Goal: Information Seeking & Learning: Learn about a topic

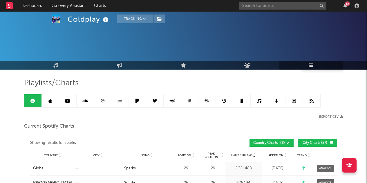
scroll to position [392, 0]
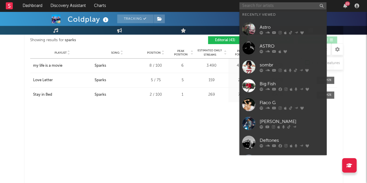
click at [293, 6] on input "text" at bounding box center [283, 5] width 87 height 7
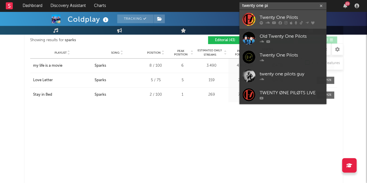
type input "twenty one pi"
click at [281, 14] on div "Twenty One Pilots" at bounding box center [292, 17] width 64 height 7
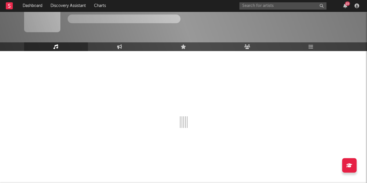
scroll to position [392, 0]
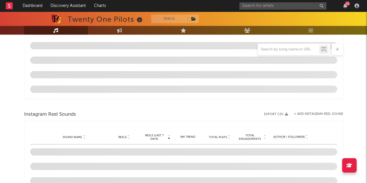
select select "6m"
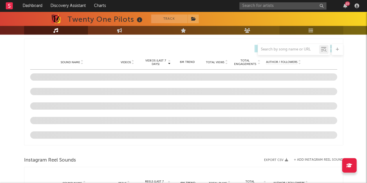
click at [314, 30] on link "Playlists/Charts" at bounding box center [312, 30] width 64 height 9
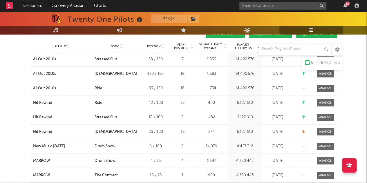
scroll to position [116, 0]
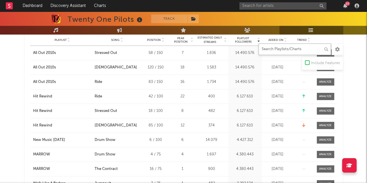
click at [290, 53] on input "text" at bounding box center [295, 50] width 73 height 12
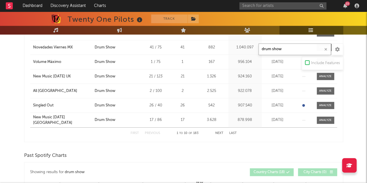
scroll to position [180, 0]
click at [220, 134] on button "Next" at bounding box center [220, 133] width 8 height 3
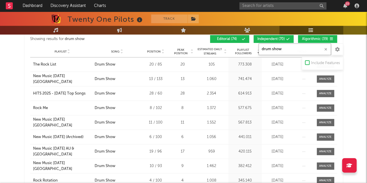
scroll to position [162, 0]
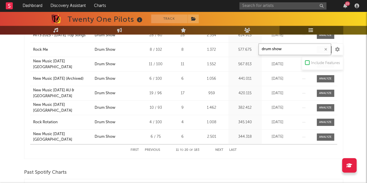
click at [219, 150] on button "Next" at bounding box center [220, 150] width 8 height 3
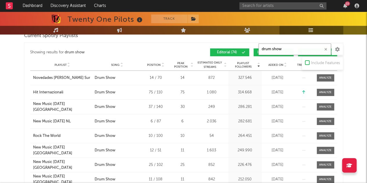
scroll to position [114, 0]
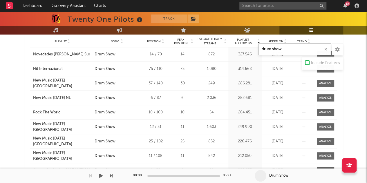
type input "drum show"
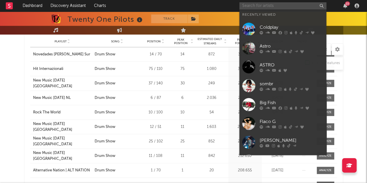
click at [290, 4] on input "text" at bounding box center [283, 5] width 87 height 7
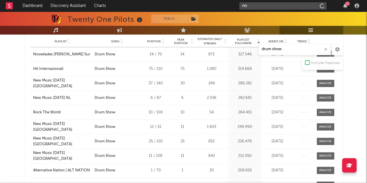
type input "n"
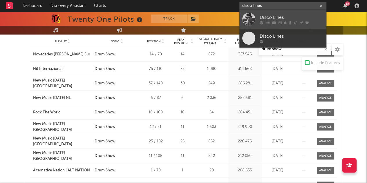
type input "disco lines"
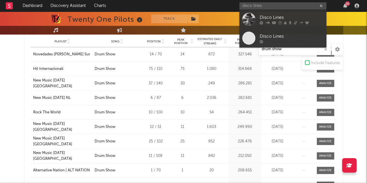
drag, startPoint x: 265, startPoint y: 12, endPoint x: 298, endPoint y: 25, distance: 35.2
click at [265, 12] on link "Disco Lines" at bounding box center [283, 19] width 87 height 19
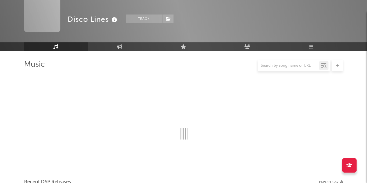
scroll to position [114, 0]
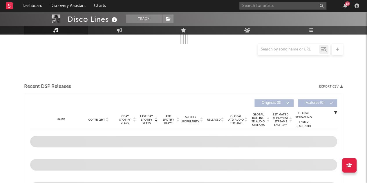
click at [312, 47] on div at bounding box center [288, 49] width 61 height 7
select select "6m"
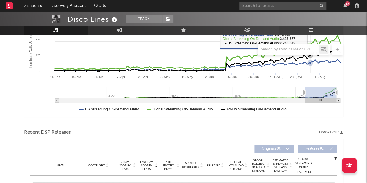
select select "6m"
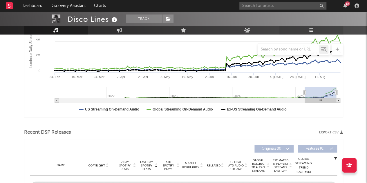
click at [310, 30] on icon at bounding box center [311, 30] width 5 height 5
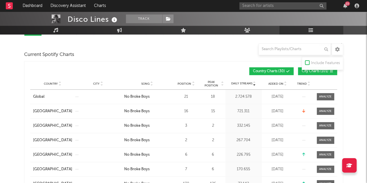
scroll to position [71, 0]
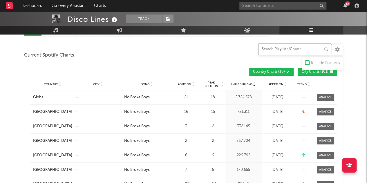
click at [278, 45] on input "text" at bounding box center [295, 50] width 73 height 12
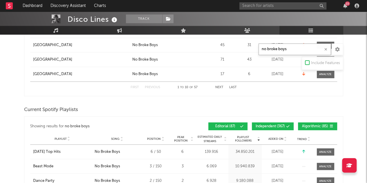
scroll to position [452, 0]
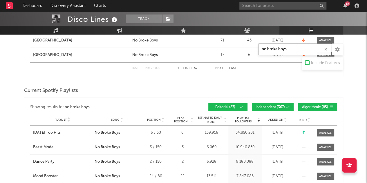
type input "no broke boys"
click at [270, 107] on span "Independent ( 367 )" at bounding box center [270, 107] width 29 height 3
click at [282, 119] on span "Added On" at bounding box center [276, 119] width 15 height 3
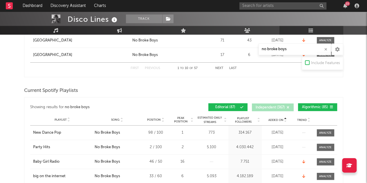
click at [282, 119] on span "Added On" at bounding box center [276, 119] width 15 height 3
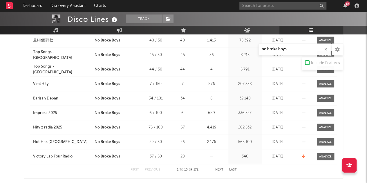
scroll to position [577, 0]
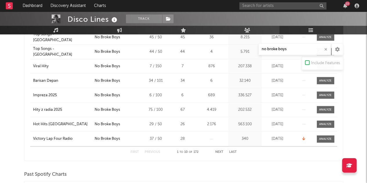
click at [220, 151] on button "Next" at bounding box center [220, 152] width 8 height 3
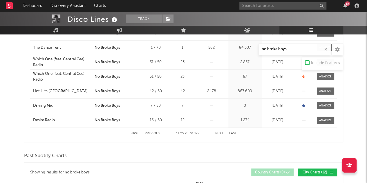
scroll to position [601, 0]
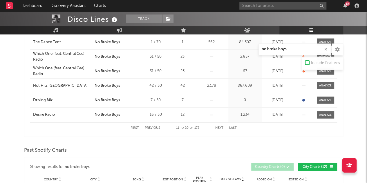
click at [218, 128] on button "Next" at bounding box center [220, 128] width 8 height 3
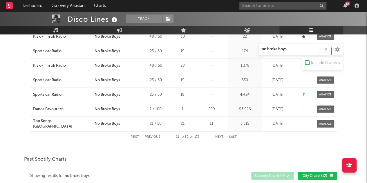
scroll to position [593, 0]
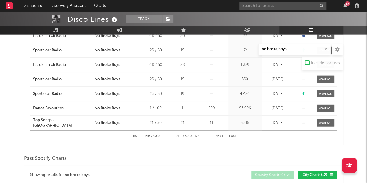
click at [220, 135] on button "Next" at bounding box center [220, 136] width 8 height 3
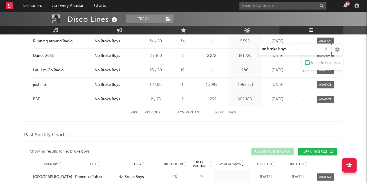
scroll to position [616, 0]
click at [222, 112] on button "Next" at bounding box center [220, 113] width 8 height 3
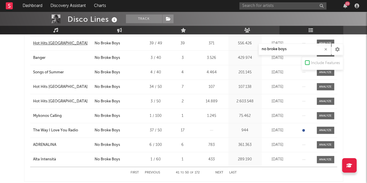
scroll to position [556, 0]
click at [220, 171] on button "Next" at bounding box center [220, 172] width 8 height 3
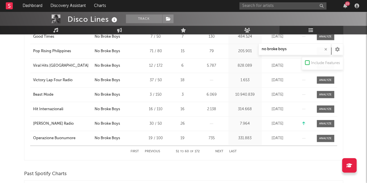
scroll to position [577, 0]
click at [221, 150] on button "Next" at bounding box center [220, 151] width 8 height 3
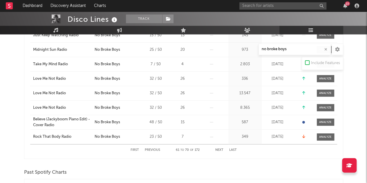
scroll to position [579, 0]
click at [222, 148] on button "Next" at bounding box center [220, 149] width 8 height 3
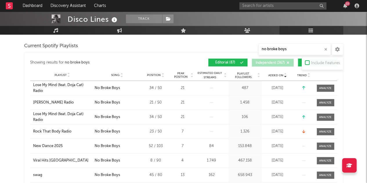
scroll to position [579, 0]
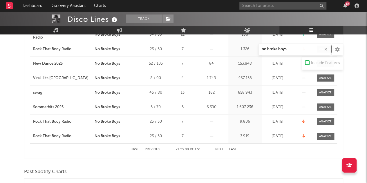
click at [220, 148] on button "Next" at bounding box center [220, 149] width 8 height 3
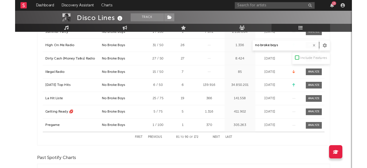
scroll to position [504, 0]
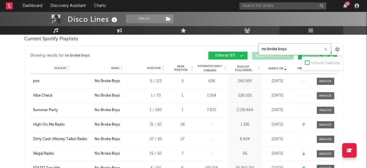
click at [297, 51] on input "no broke boys" at bounding box center [295, 50] width 73 height 12
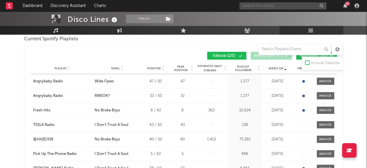
click at [272, 4] on input "text" at bounding box center [283, 5] width 87 height 7
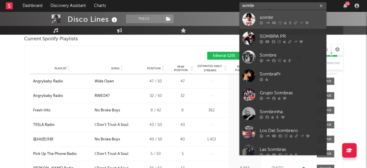
type input "sombr"
click at [273, 22] on icon at bounding box center [274, 22] width 4 height 3
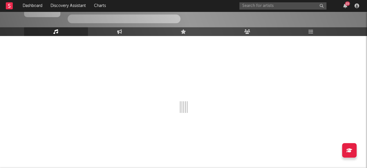
scroll to position [497, 0]
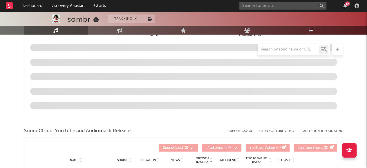
select select "6m"
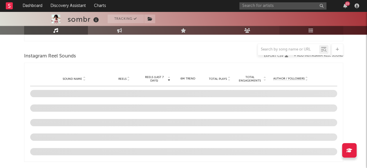
select select "6m"
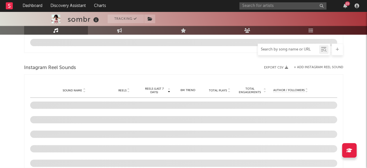
click at [305, 48] on input "text" at bounding box center [288, 49] width 61 height 5
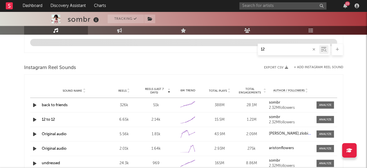
type input "1"
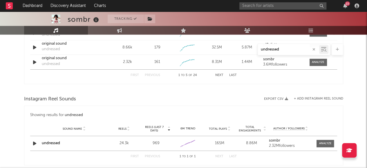
scroll to position [377, 0]
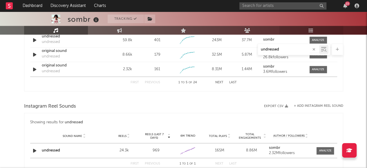
type input "undressed"
click at [319, 30] on link "Playlists/Charts" at bounding box center [312, 30] width 64 height 9
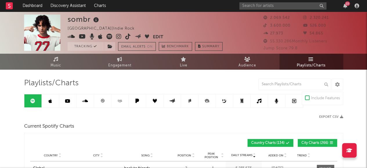
scroll to position [13, 0]
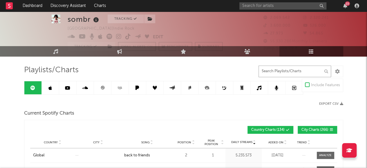
click at [291, 73] on input "text" at bounding box center [295, 72] width 73 height 12
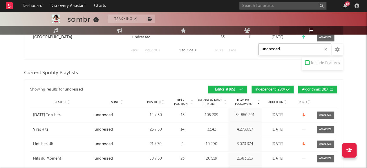
scroll to position [369, 0]
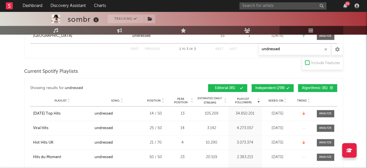
click at [283, 87] on span "Independent ( 298 )" at bounding box center [271, 88] width 30 height 3
click at [317, 84] on button "Algorithmic ( 81 )" at bounding box center [317, 88] width 39 height 8
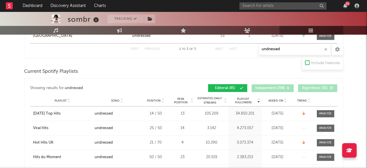
click at [285, 101] on icon at bounding box center [285, 102] width 3 height 2
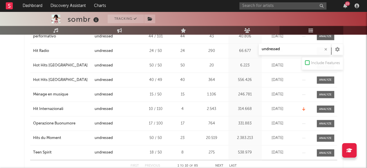
scroll to position [476, 0]
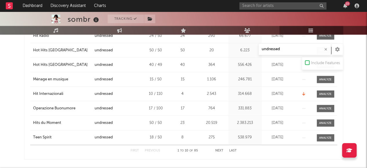
click at [221, 150] on button "Next" at bounding box center [220, 150] width 8 height 3
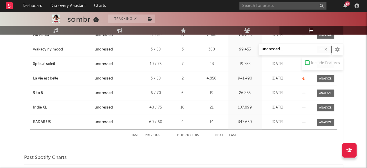
scroll to position [498, 0]
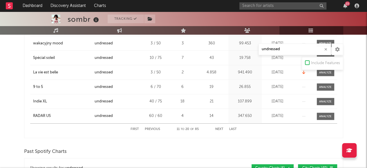
click at [219, 128] on button "Next" at bounding box center [220, 129] width 8 height 3
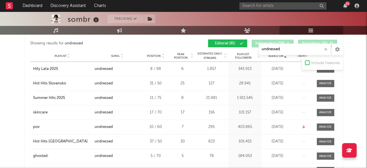
scroll to position [410, 0]
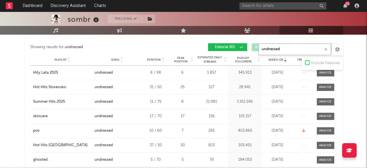
click at [295, 46] on input "undressed" at bounding box center [295, 50] width 73 height 12
type input "1"
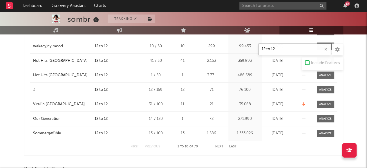
scroll to position [581, 0]
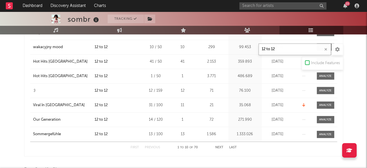
click at [279, 48] on input "12 to 12" at bounding box center [295, 50] width 73 height 12
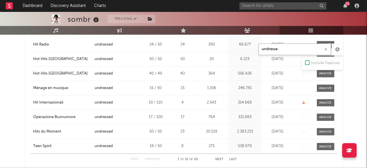
scroll to position [490, 0]
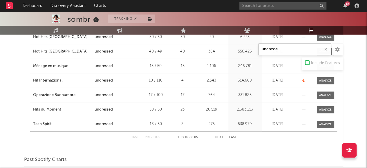
click at [220, 136] on button "Next" at bounding box center [220, 137] width 8 height 3
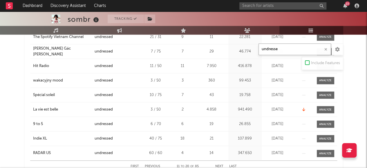
scroll to position [473, 0]
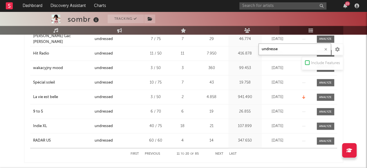
click at [221, 152] on button "Next" at bounding box center [220, 153] width 8 height 3
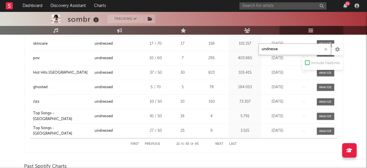
scroll to position [483, 0]
click at [218, 143] on button "Next" at bounding box center [220, 143] width 8 height 3
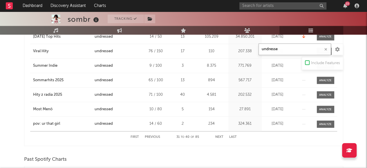
scroll to position [507, 0]
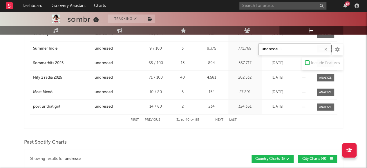
type input "undresse"
click at [213, 117] on div "First Previous 31 to 40 of 85 Next Last" at bounding box center [184, 119] width 106 height 11
click at [218, 119] on button "Next" at bounding box center [220, 120] width 8 height 3
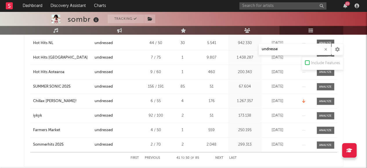
scroll to position [469, 0]
click at [221, 154] on div "First Previous 41 to 50 of 85 Next Last" at bounding box center [184, 157] width 106 height 11
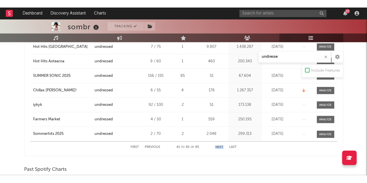
scroll to position [490, 0]
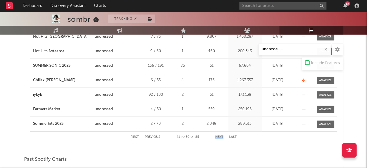
click at [220, 136] on button "Next" at bounding box center [220, 137] width 8 height 3
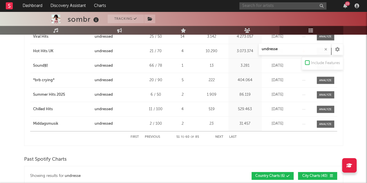
click at [286, 6] on input "text" at bounding box center [283, 5] width 87 height 7
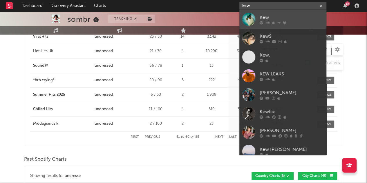
type input "kew"
click at [266, 16] on div "Kew" at bounding box center [292, 17] width 64 height 7
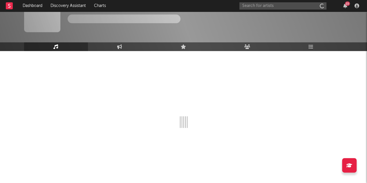
scroll to position [19, 0]
select select "6m"
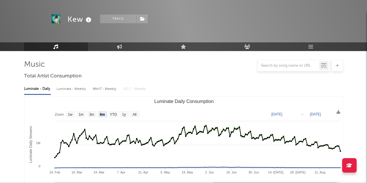
scroll to position [490, 0]
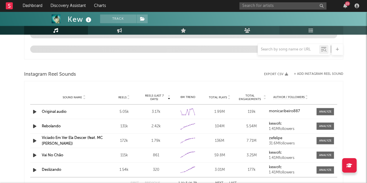
click at [313, 34] on link "Playlists/Charts" at bounding box center [312, 30] width 64 height 9
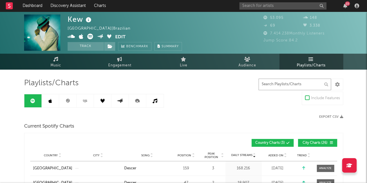
click at [306, 87] on input "text" at bounding box center [295, 85] width 73 height 12
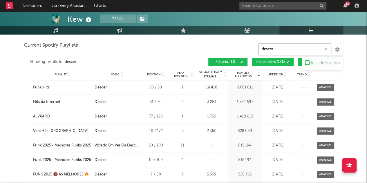
scroll to position [289, 0]
type input "descer"
click at [265, 62] on span "Independent ( 136 )" at bounding box center [270, 62] width 29 height 3
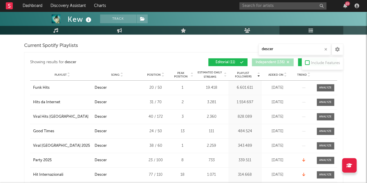
click at [299, 61] on button "Algorithmic ( 99 )" at bounding box center [317, 62] width 39 height 8
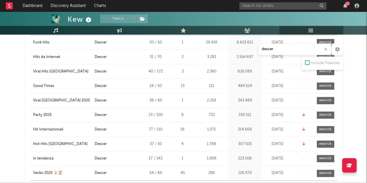
scroll to position [351, 0]
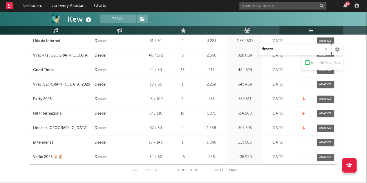
click at [217, 169] on button "Next" at bounding box center [220, 170] width 8 height 3
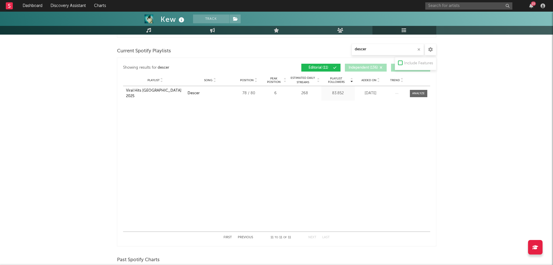
scroll to position [337, 0]
